Goal: Transaction & Acquisition: Obtain resource

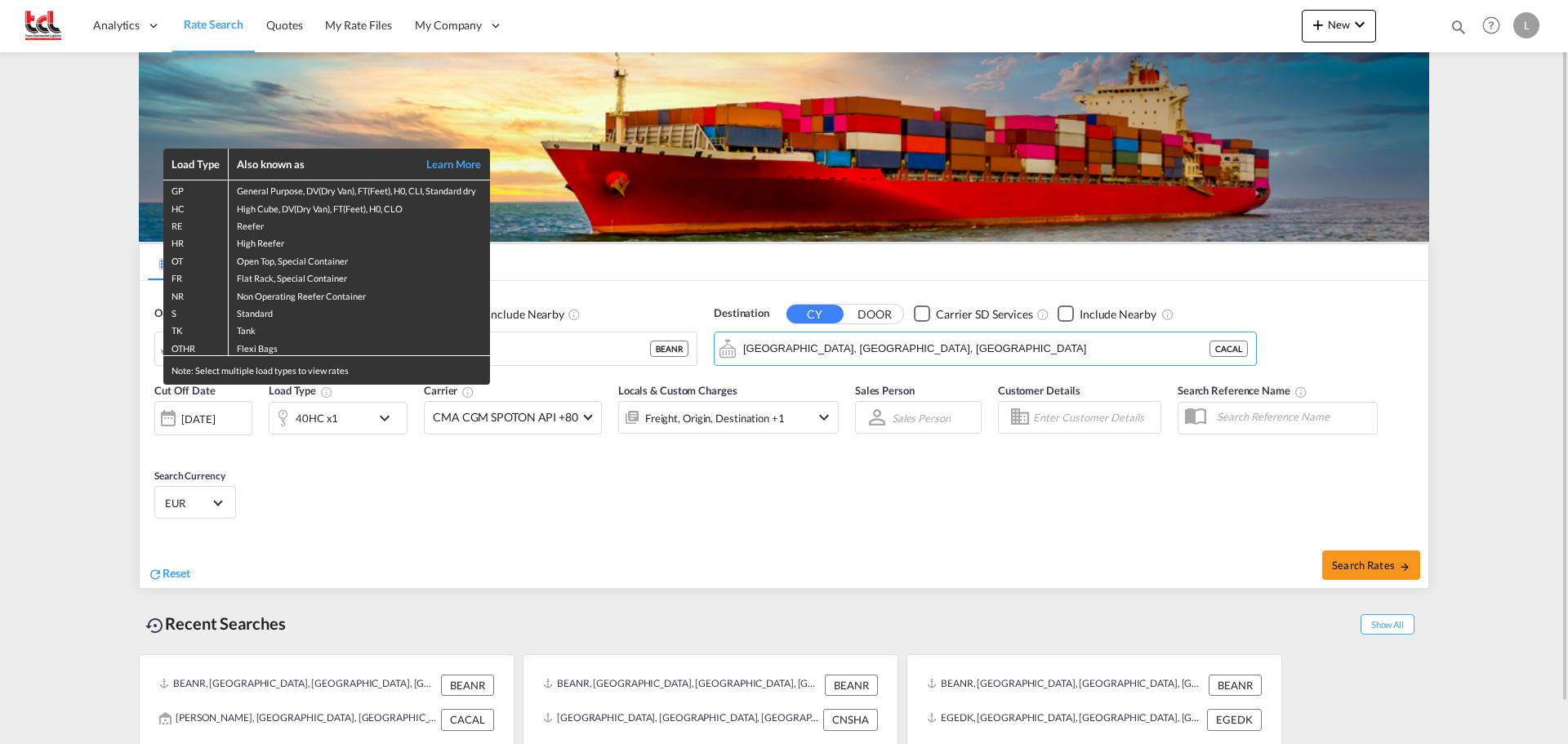
drag, startPoint x: 929, startPoint y: 351, endPoint x: 330, endPoint y: 393, distance: 600.5
click at [302, 398] on body "Analytics Dashboard Rate Search Quotes My Rate Files My Company Settings" at bounding box center [784, 372] width 1568 height 744
drag, startPoint x: 875, startPoint y: 363, endPoint x: 583, endPoint y: 366, distance: 292.0
click at [583, 366] on div "Load Type Also known as Learn More GP General Purpose, DV(Dry Van), FT(Feet), H…" at bounding box center [784, 372] width 1568 height 744
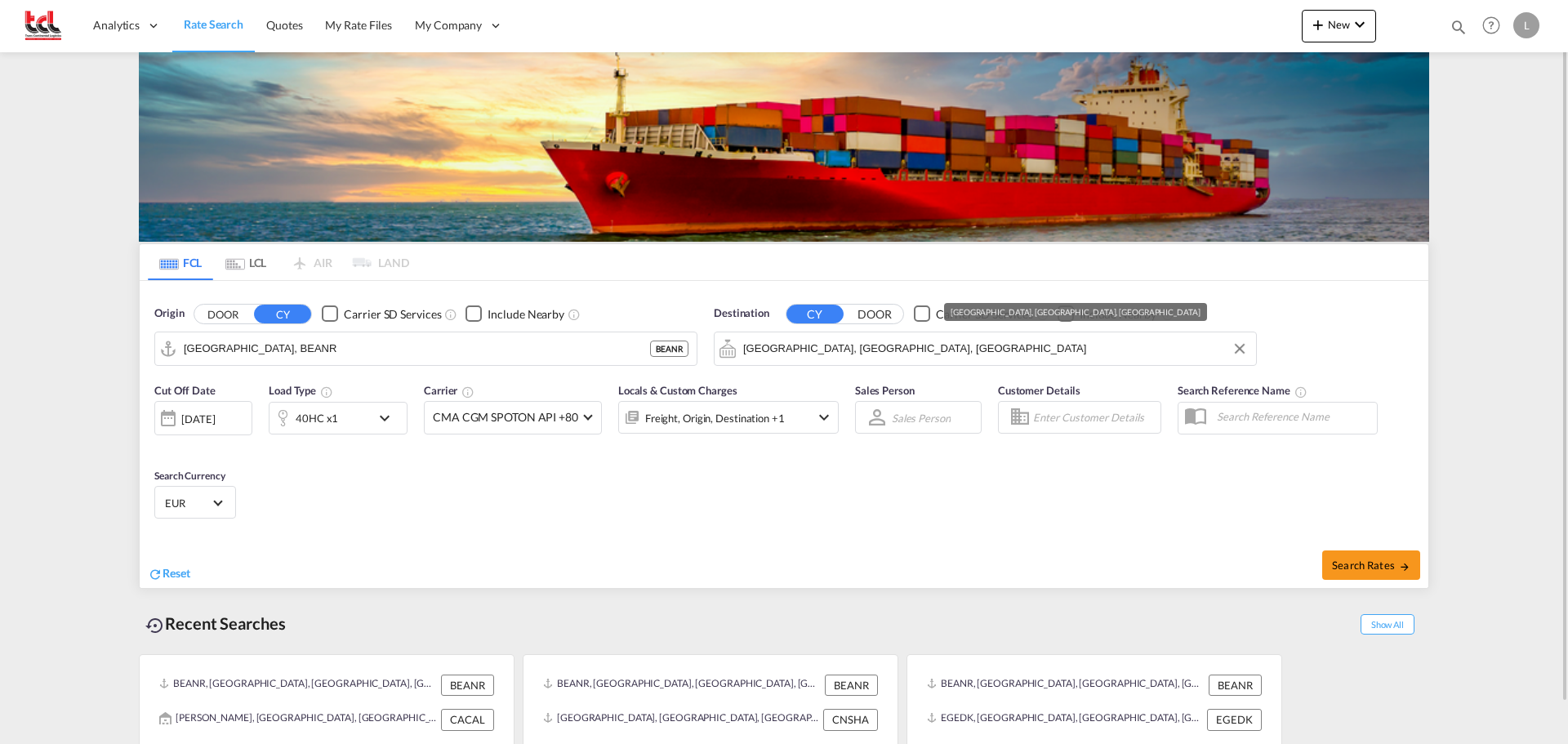
click at [896, 339] on input "[GEOGRAPHIC_DATA], [GEOGRAPHIC_DATA], [GEOGRAPHIC_DATA]" at bounding box center [996, 349] width 505 height 25
click at [896, 338] on input "[GEOGRAPHIC_DATA], [GEOGRAPHIC_DATA], [GEOGRAPHIC_DATA]" at bounding box center [996, 349] width 505 height 25
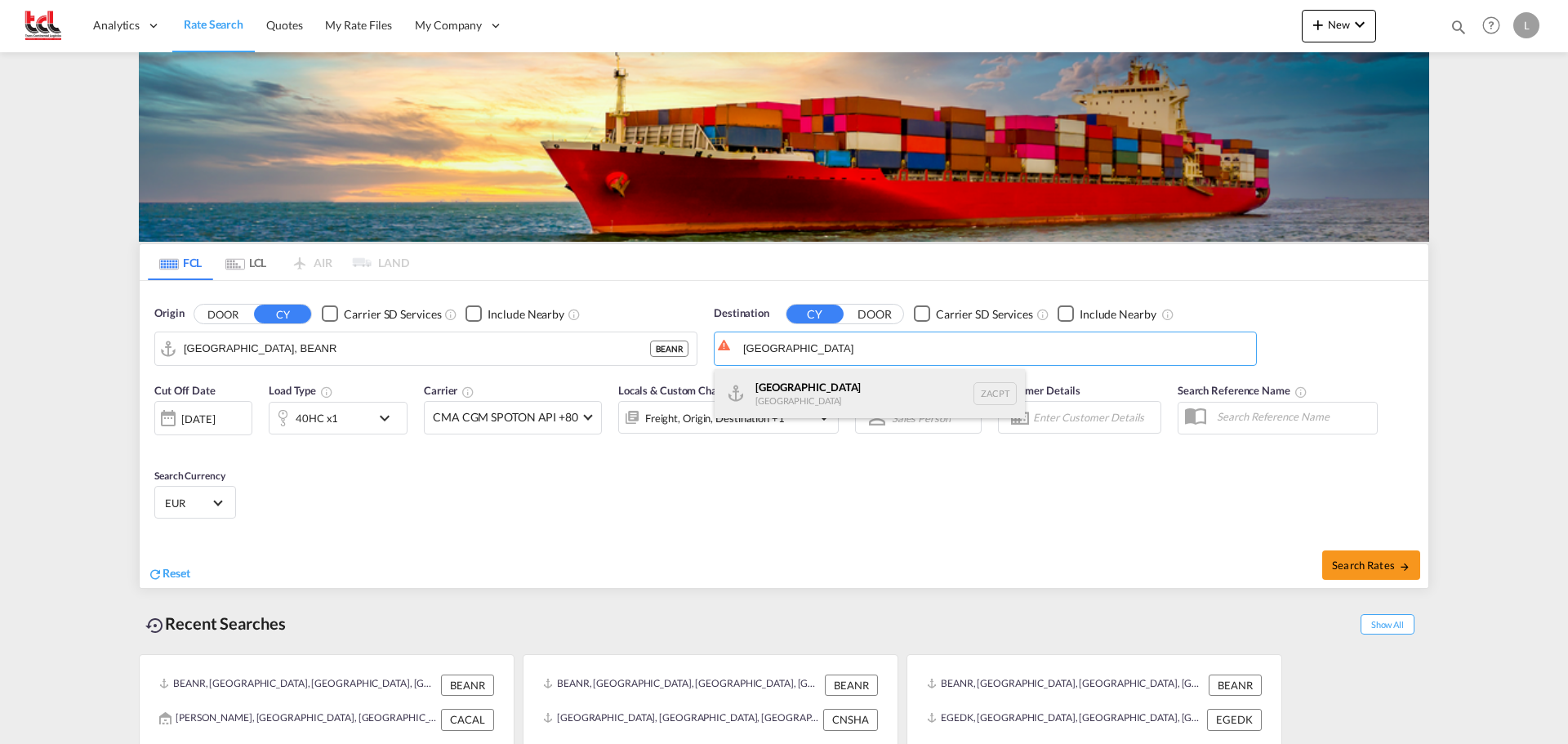
click at [819, 396] on div "[GEOGRAPHIC_DATA] [GEOGRAPHIC_DATA] ZACPT" at bounding box center [869, 393] width 310 height 49
type input "[GEOGRAPHIC_DATA], ZACPT"
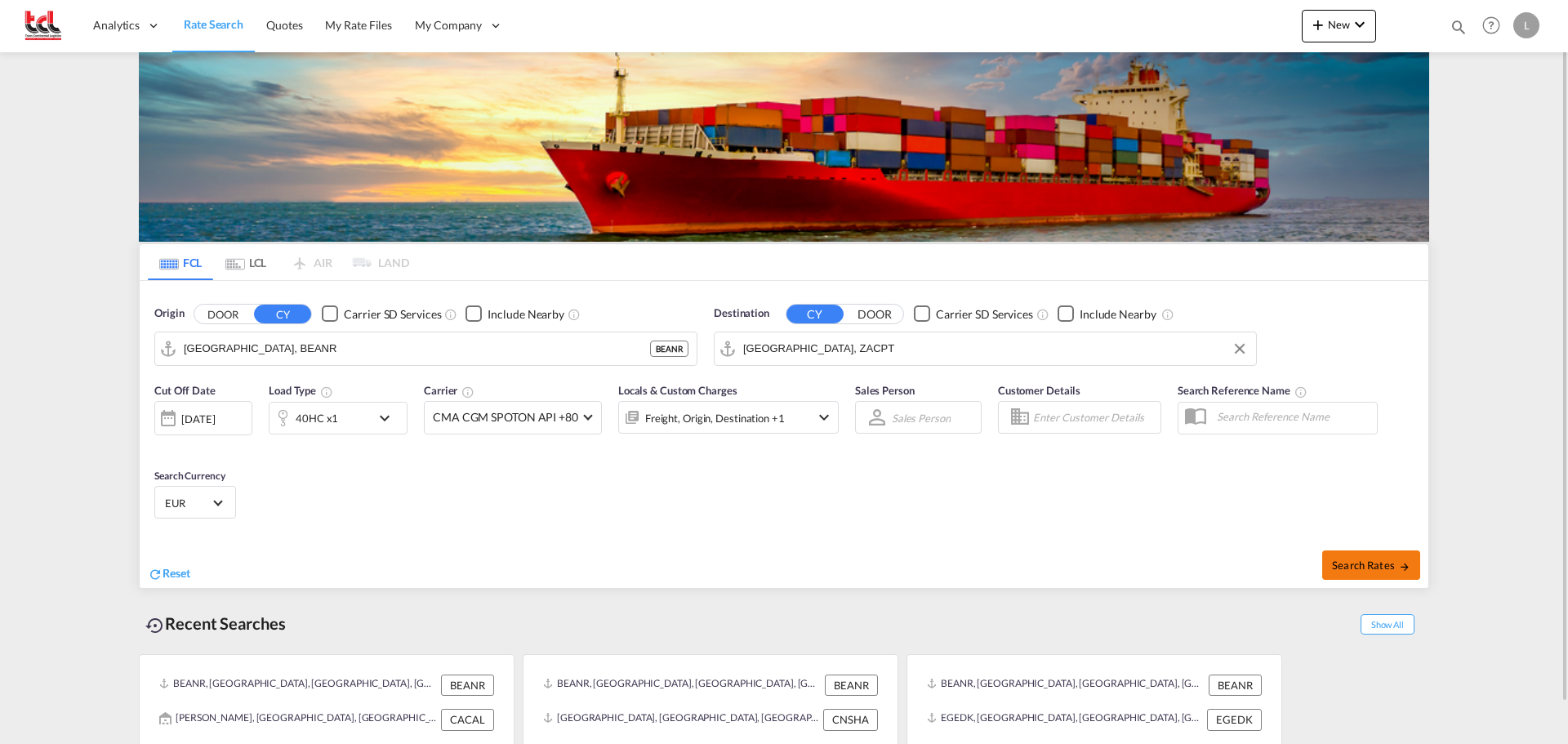
click at [1381, 559] on span "Search Rates" at bounding box center [1371, 564] width 78 height 13
type input "BEANR to ZACPT / [DATE]"
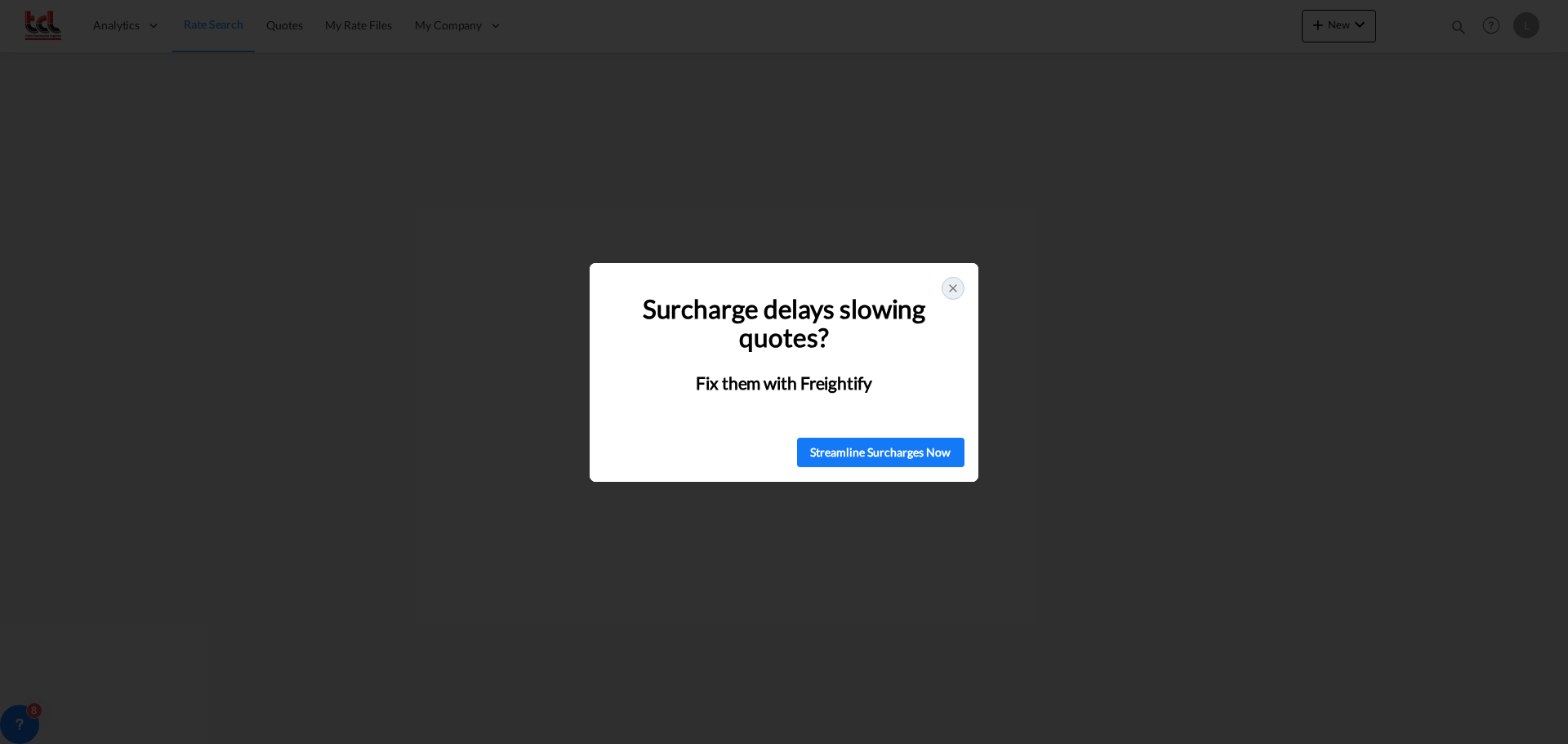
click at [959, 286] on icon at bounding box center [953, 287] width 13 height 13
